Goal: Check status: Check status

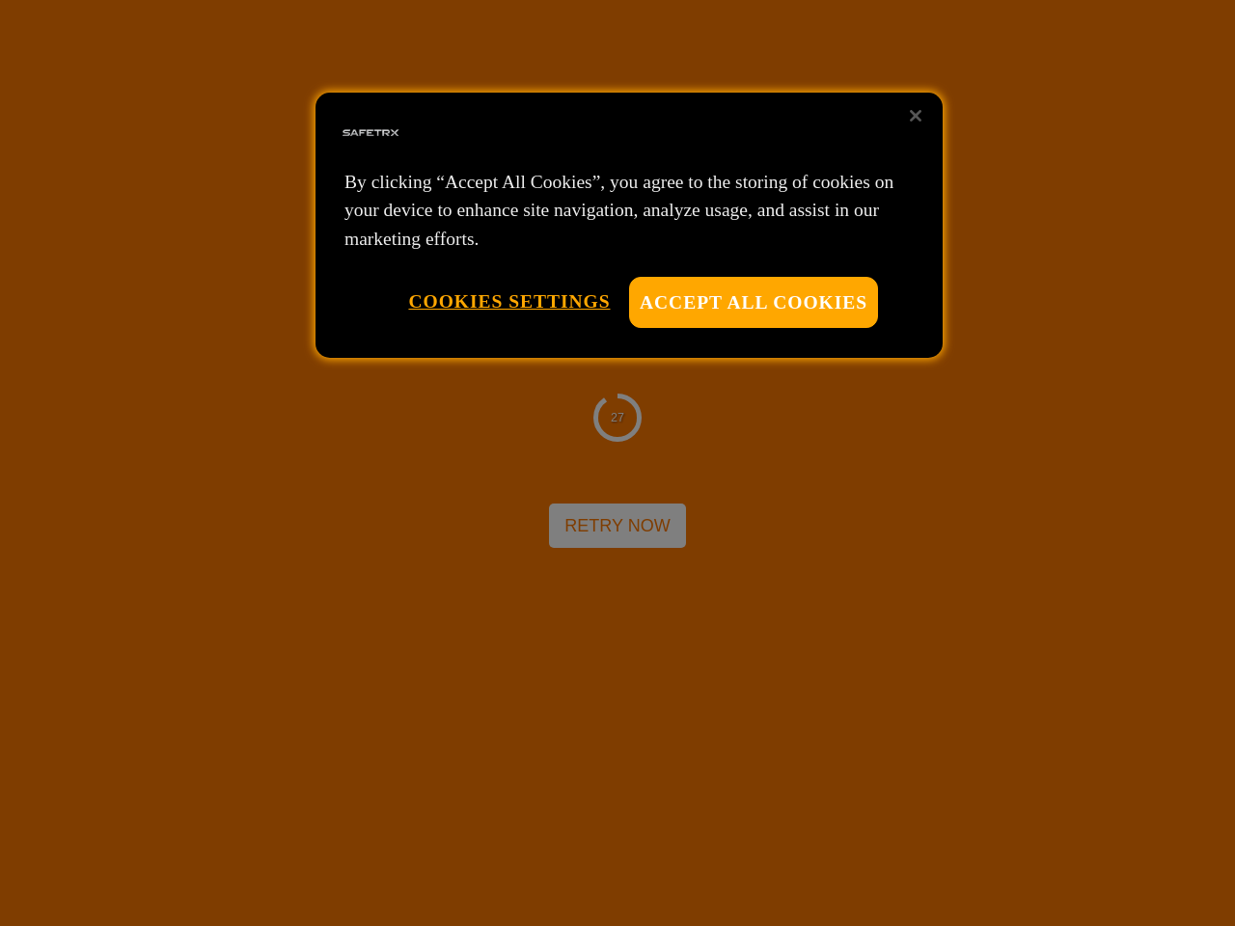
click at [617, 463] on div at bounding box center [617, 463] width 1235 height 926
click at [753, 302] on button "Accept All Cookies" at bounding box center [753, 302] width 249 height 51
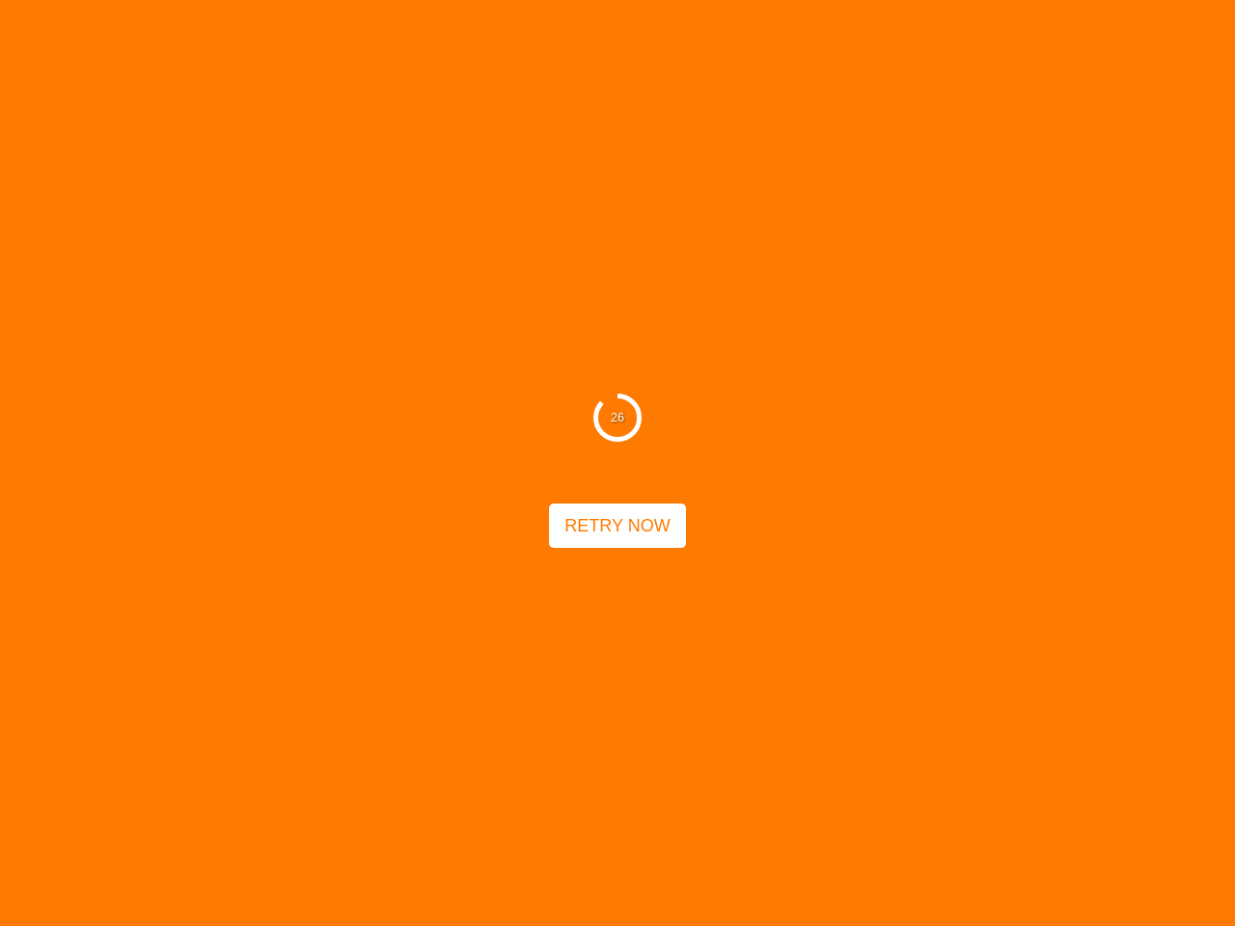
click at [508, 301] on button "Cookies Settings" at bounding box center [509, 301] width 202 height 49
click at [915, 116] on div "26 Retry Now" at bounding box center [617, 463] width 1235 height 926
